Goal: Ask a question

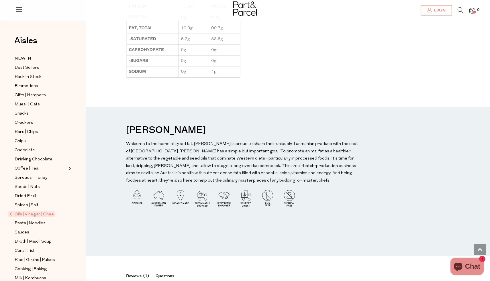
scroll to position [546, 0]
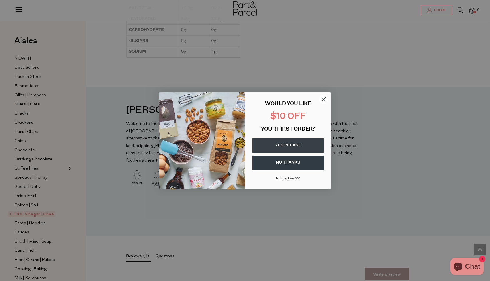
click at [324, 100] on icon "Close dialog" at bounding box center [323, 99] width 4 height 4
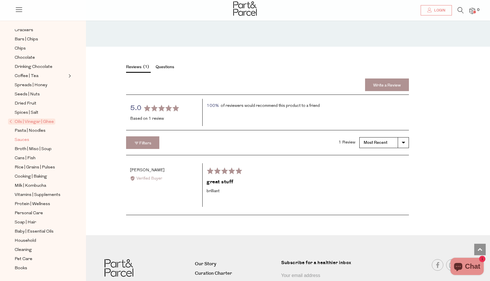
scroll to position [794, 0]
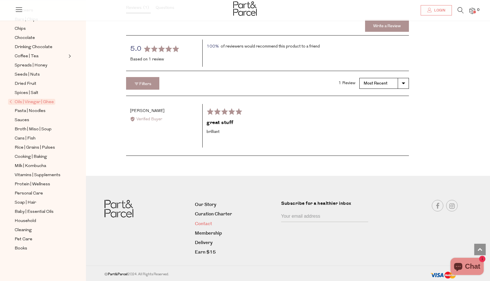
click at [205, 225] on link "Contact" at bounding box center [236, 224] width 82 height 8
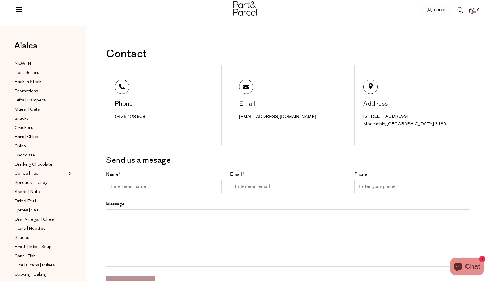
click at [122, 188] on input "Name *" at bounding box center [163, 186] width 115 height 13
type input "Azizah"
click at [246, 189] on input "Email *" at bounding box center [287, 186] width 115 height 13
type input "azizah.b@gmail.com"
type input "0492250976"
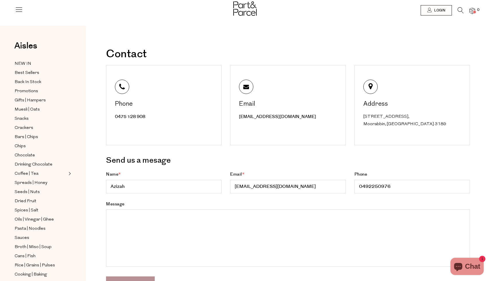
click at [241, 222] on textarea "Message" at bounding box center [288, 237] width 364 height 57
click at [129, 215] on textarea "Message" at bounding box center [288, 237] width 364 height 57
click at [113, 216] on textarea "Message" at bounding box center [288, 237] width 364 height 57
click at [111, 216] on textarea "Message" at bounding box center [288, 237] width 364 height 57
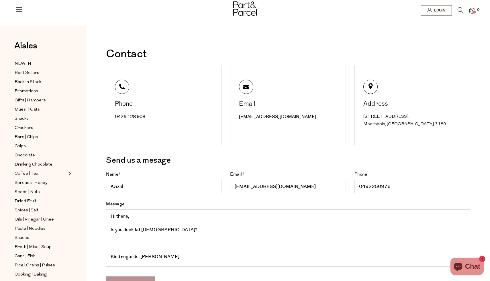
click at [108, 250] on textarea "Message" at bounding box center [288, 237] width 364 height 57
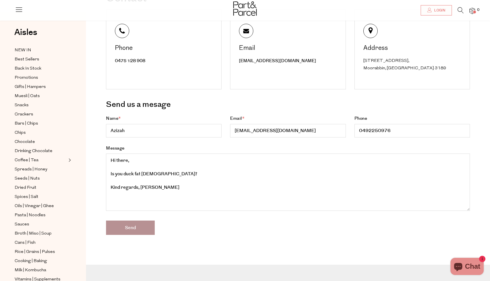
scroll to position [57, 0]
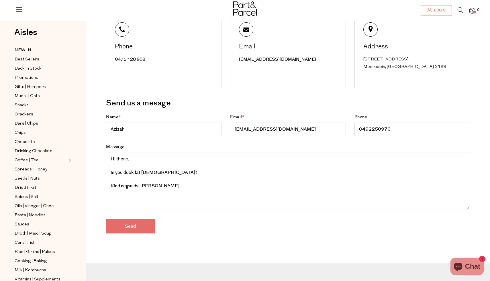
type textarea "Hi there, Is you duck fat halal? Kind regards, Azizah"
click at [127, 226] on input "Send" at bounding box center [130, 226] width 49 height 14
